Goal: Information Seeking & Learning: Learn about a topic

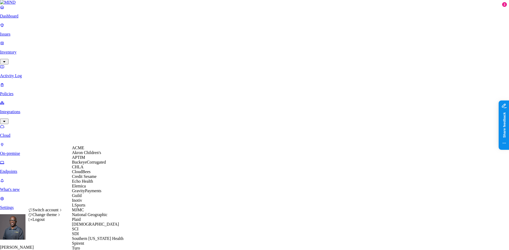
click at [97, 150] on div "ACME" at bounding box center [97, 148] width 51 height 5
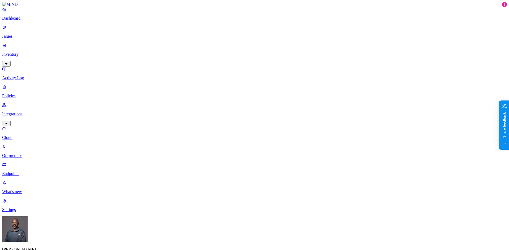
click at [19, 21] on p "Dashboard" at bounding box center [254, 18] width 505 height 5
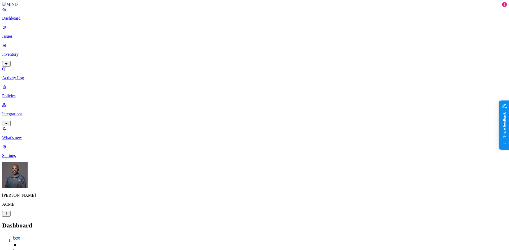
click at [24, 52] on p "Inventory" at bounding box center [254, 54] width 505 height 5
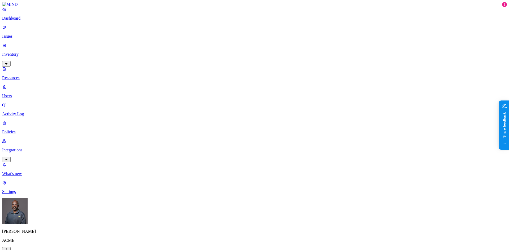
click at [159, 30] on div "PII" at bounding box center [159, 34] width 0 height 15
click at [159, 45] on button "button" at bounding box center [161, 46] width 4 height 2
click at [159, 61] on button "button" at bounding box center [161, 62] width 4 height 2
click at [159, 76] on button "button" at bounding box center [161, 77] width 4 height 2
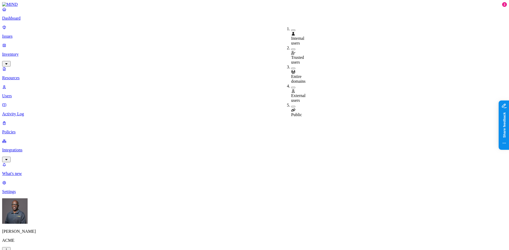
click at [291, 87] on button "button" at bounding box center [293, 88] width 4 height 2
click at [291, 107] on button "button" at bounding box center [293, 108] width 4 height 2
click at [21, 21] on p "Dashboard" at bounding box center [254, 18] width 505 height 5
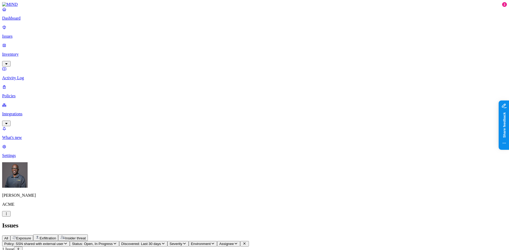
click at [31, 236] on span "Exposure" at bounding box center [23, 238] width 15 height 4
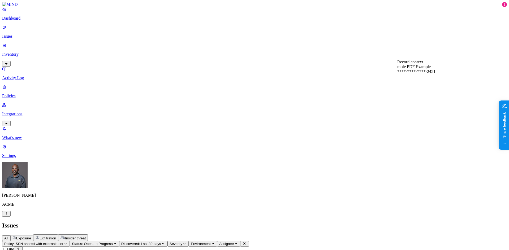
click at [31, 236] on span "Exposure" at bounding box center [23, 238] width 15 height 4
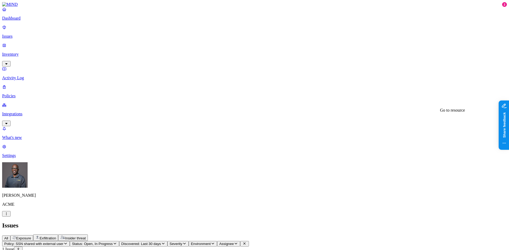
click at [31, 236] on span "Exposure" at bounding box center [23, 238] width 15 height 4
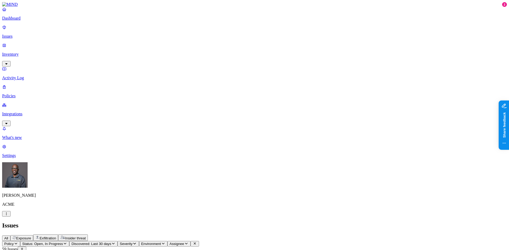
scroll to position [80, 0]
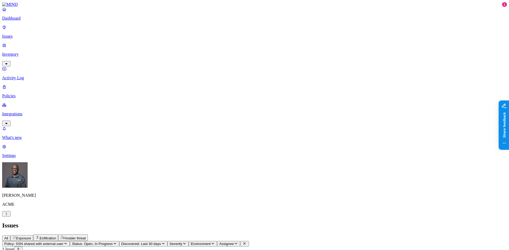
click at [23, 94] on p "Policies" at bounding box center [254, 96] width 505 height 5
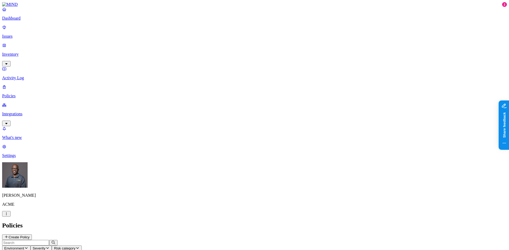
click at [28, 112] on p "Integrations" at bounding box center [254, 114] width 505 height 5
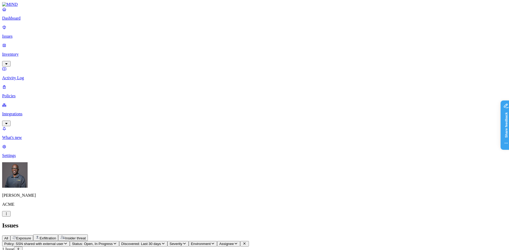
click at [22, 94] on p "Policies" at bounding box center [254, 96] width 505 height 5
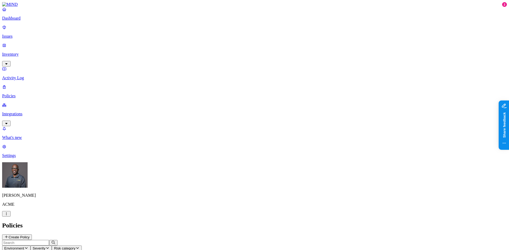
click at [28, 247] on icon "button" at bounding box center [26, 248] width 4 height 3
click at [173, 222] on h2 "Policies" at bounding box center [254, 225] width 505 height 7
